Goal: Task Accomplishment & Management: Manage account settings

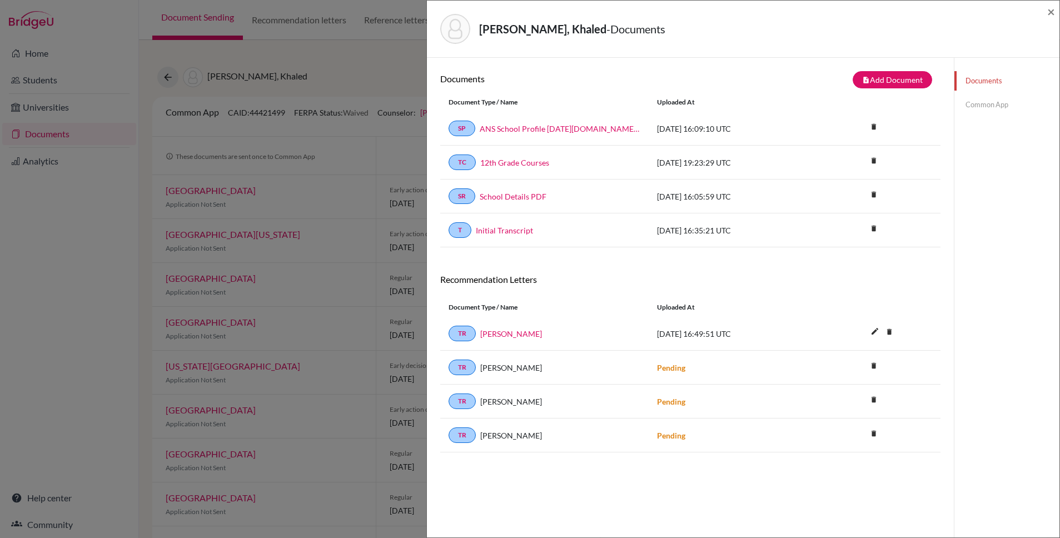
click at [1052, 16] on span "×" at bounding box center [1052, 11] width 8 height 16
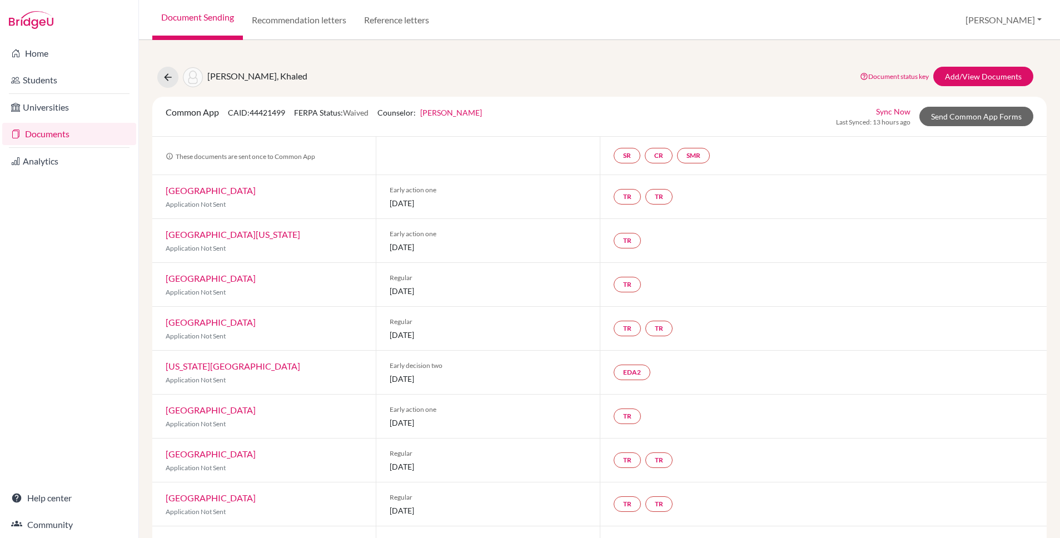
click at [31, 137] on link "Documents" at bounding box center [69, 134] width 134 height 22
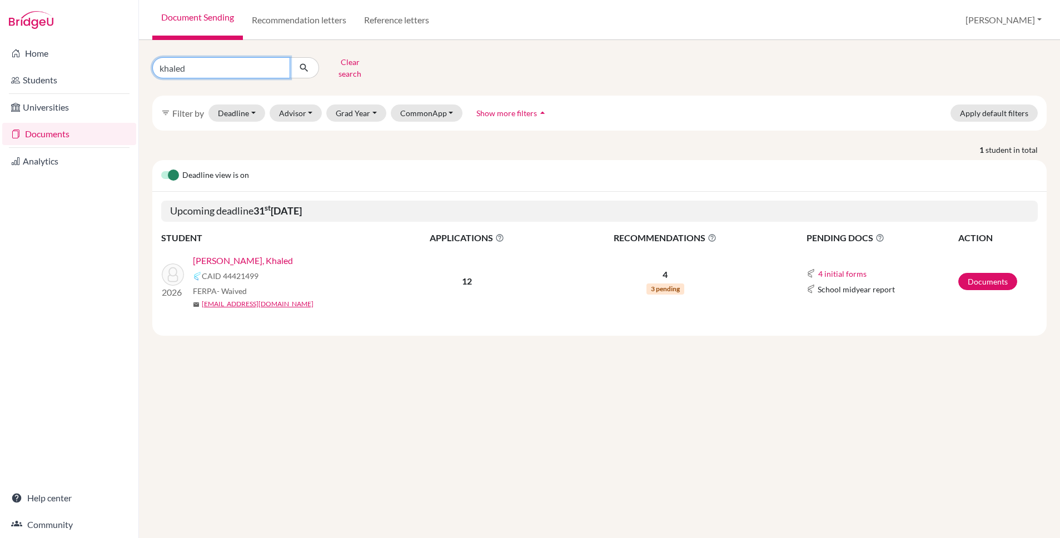
drag, startPoint x: 209, startPoint y: 67, endPoint x: 162, endPoint y: 67, distance: 46.7
click at [162, 67] on input "khaled" at bounding box center [221, 67] width 138 height 21
type input "k"
click at [52, 132] on link "Documents" at bounding box center [69, 134] width 134 height 22
drag, startPoint x: 186, startPoint y: 61, endPoint x: 150, endPoint y: 60, distance: 36.1
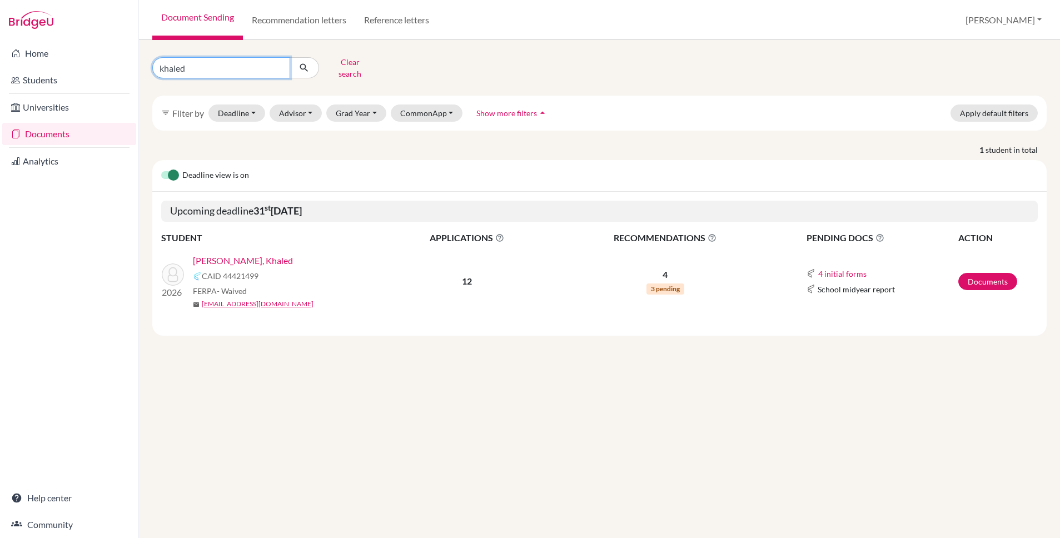
click at [150, 60] on div "khaled Clear search" at bounding box center [296, 67] width 304 height 29
type input "[PERSON_NAME]"
click button "submit" at bounding box center [304, 67] width 29 height 21
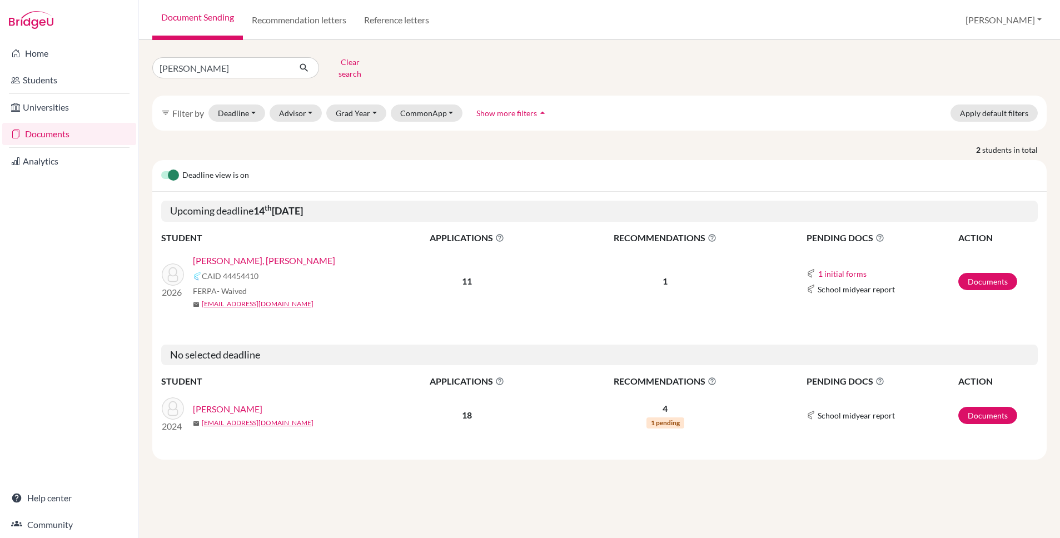
click at [266, 255] on link "[PERSON_NAME], [PERSON_NAME]" at bounding box center [264, 260] width 142 height 13
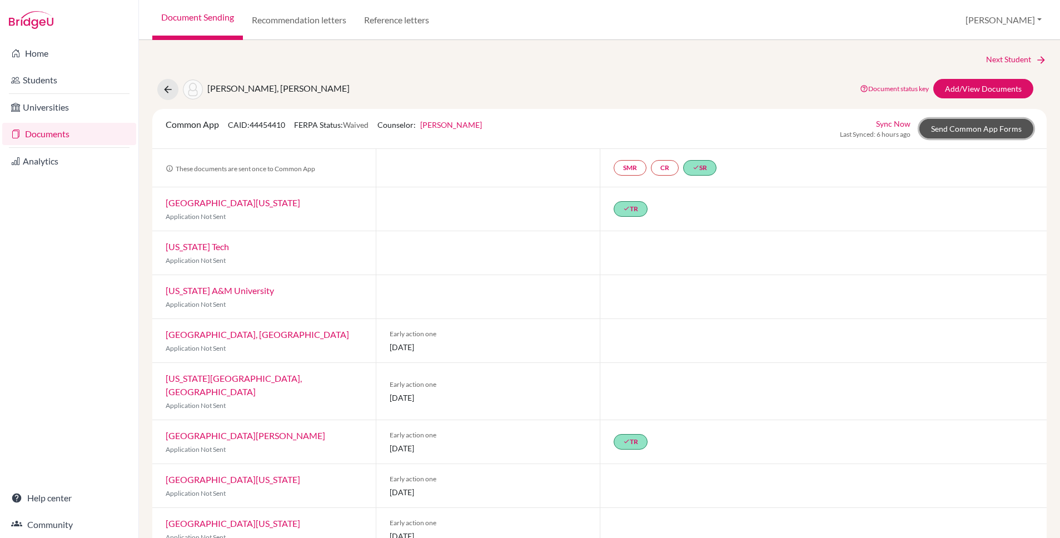
click at [966, 129] on link "Send Common App Forms" at bounding box center [977, 128] width 114 height 19
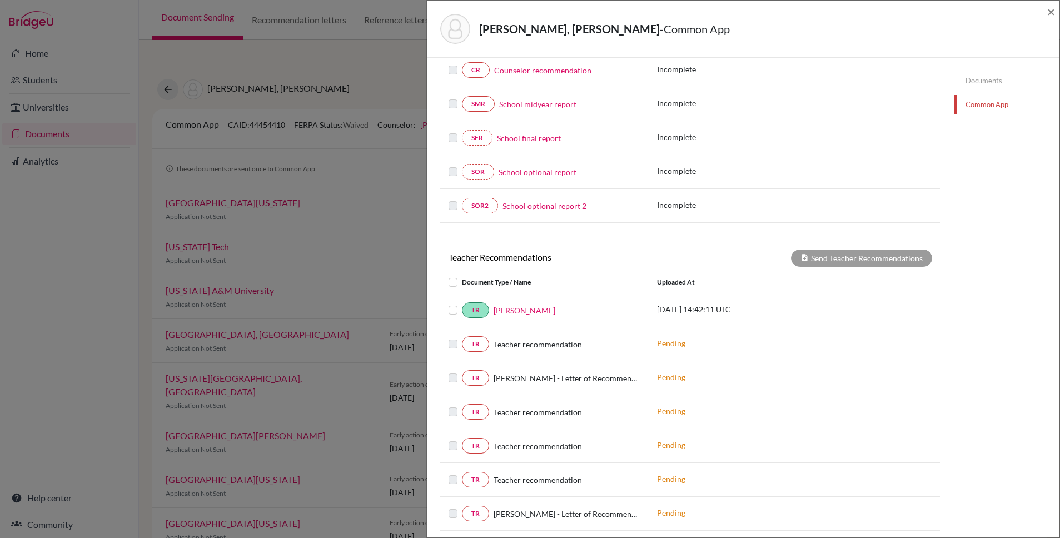
scroll to position [213, 0]
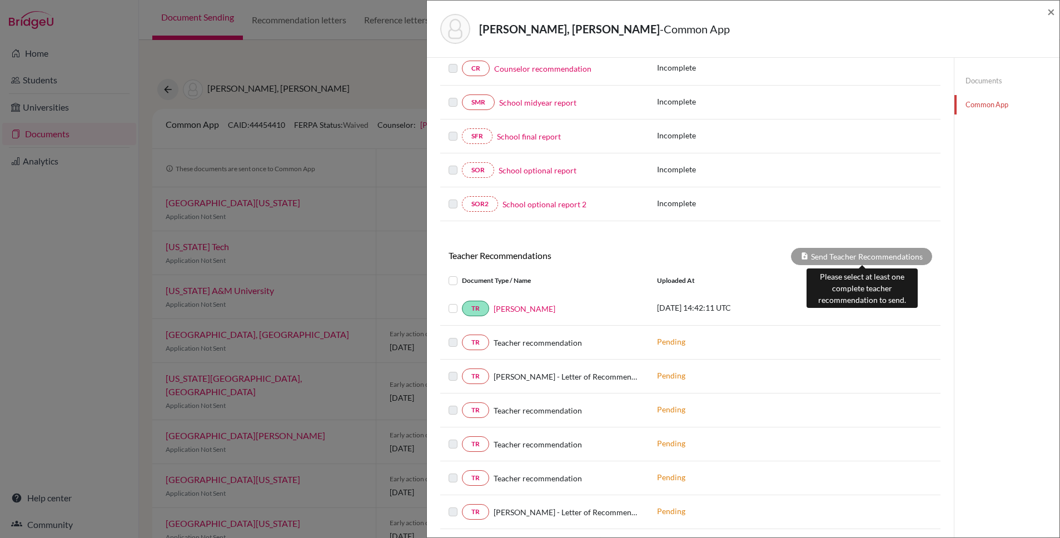
click at [881, 249] on div "Send Teacher Recommendations" at bounding box center [861, 256] width 141 height 17
click at [971, 78] on link "Documents" at bounding box center [1007, 80] width 105 height 19
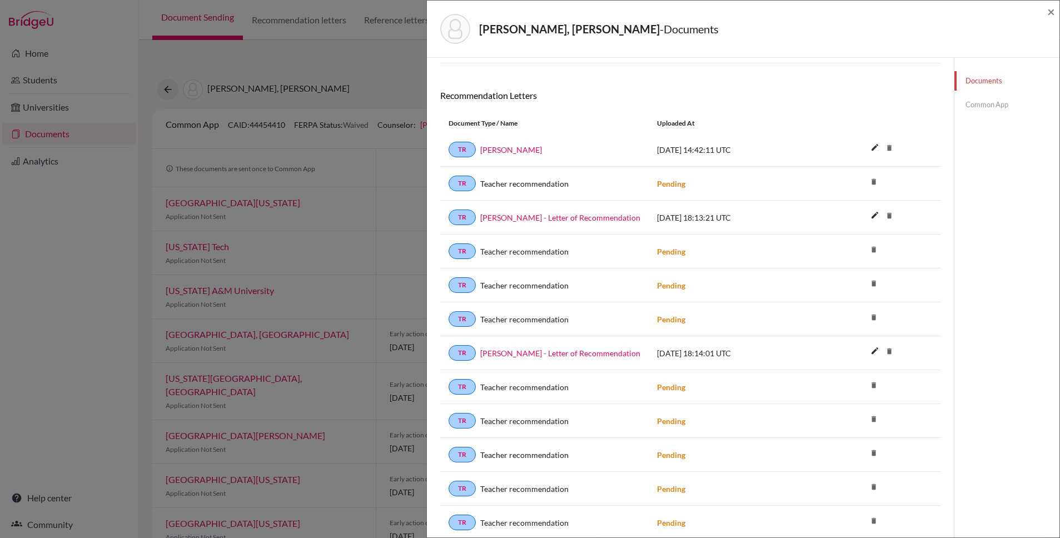
scroll to position [276, 0]
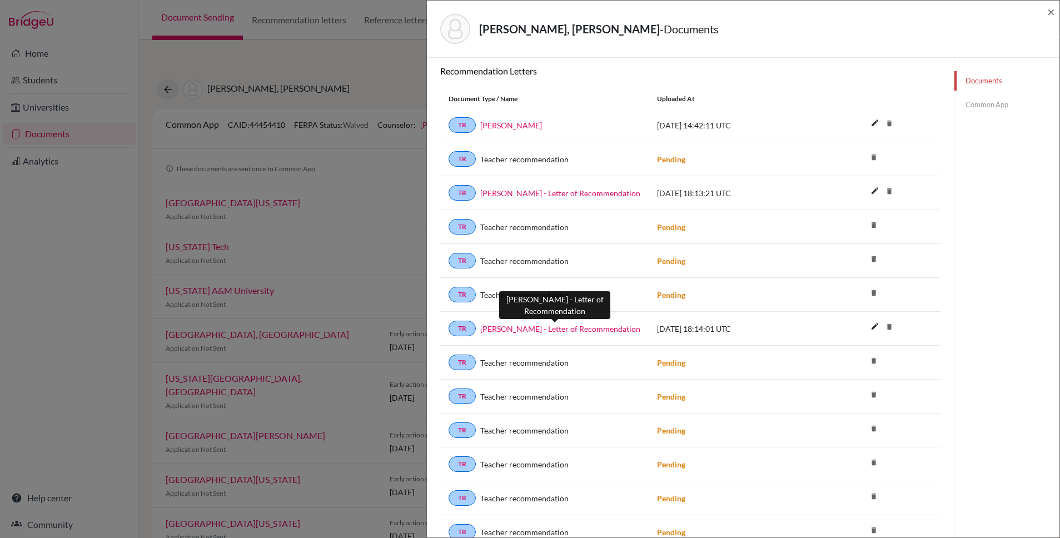
click at [602, 330] on link "Sebastian Ortiz - Letter of Recommendation" at bounding box center [560, 329] width 160 height 12
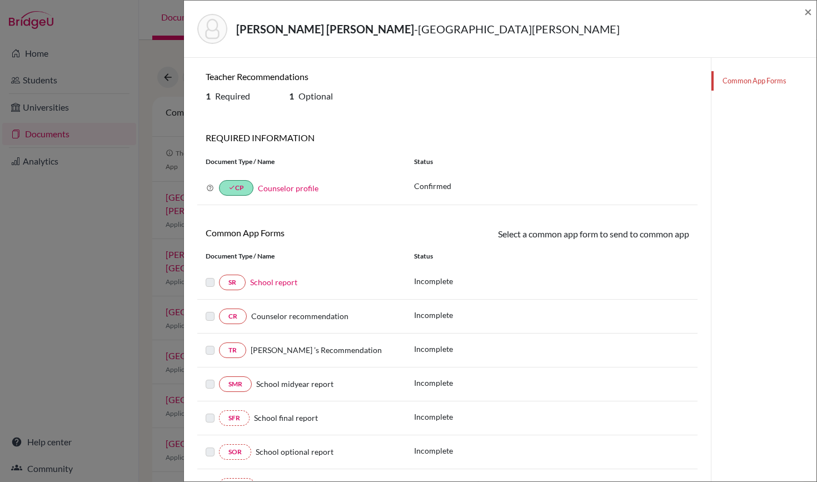
scroll to position [33, 0]
